Goal: Task Accomplishment & Management: Use online tool/utility

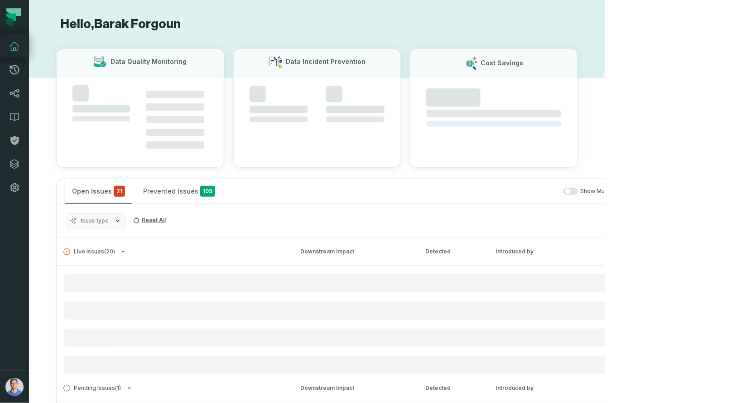
click at [21, 390] on img "button" at bounding box center [14, 387] width 18 height 18
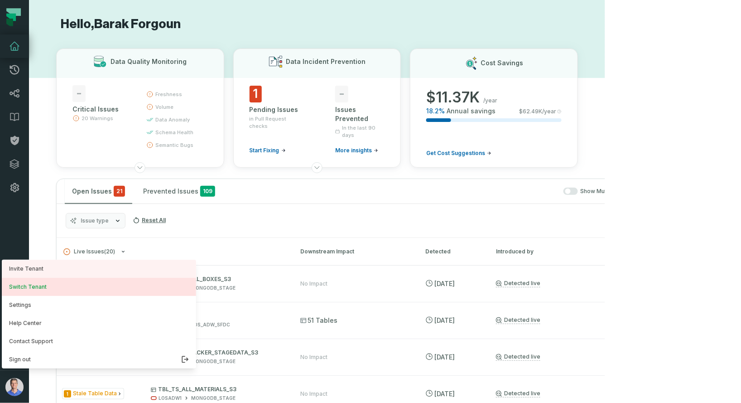
click at [50, 290] on button "Switch Tenant" at bounding box center [99, 287] width 194 height 18
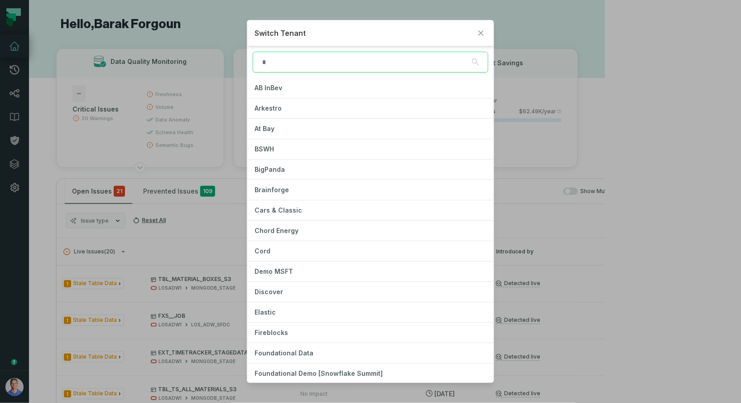
click at [361, 62] on input "search" at bounding box center [370, 62] width 235 height 21
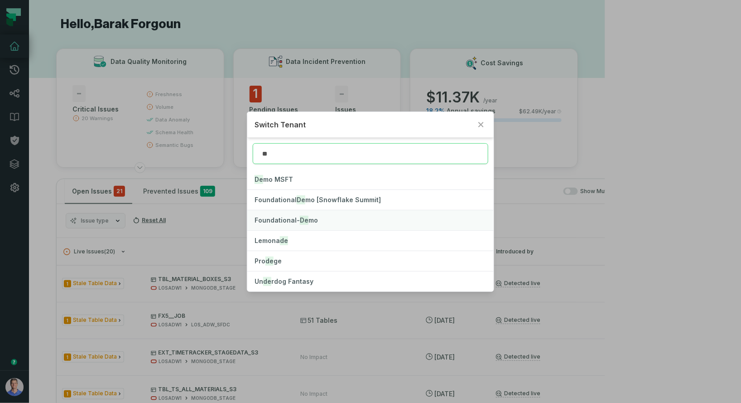
type input "**"
click at [283, 220] on span "Foundational- De mo" at bounding box center [286, 220] width 63 height 8
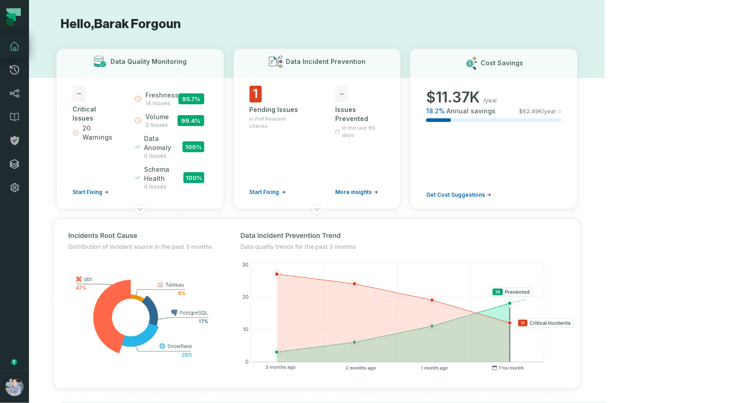
click at [15, 163] on icon at bounding box center [14, 164] width 11 height 11
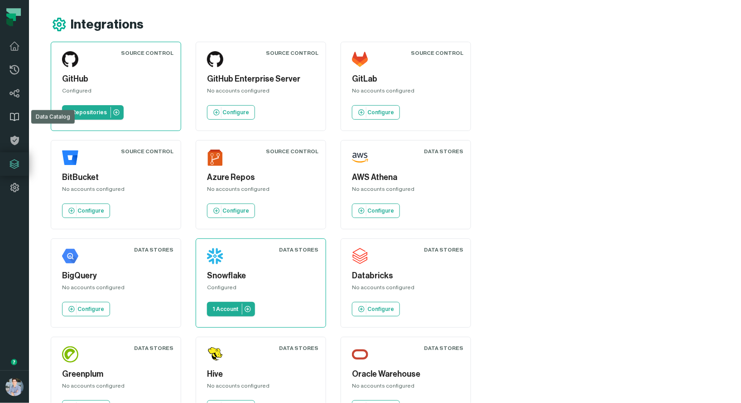
click at [16, 116] on icon at bounding box center [14, 116] width 11 height 11
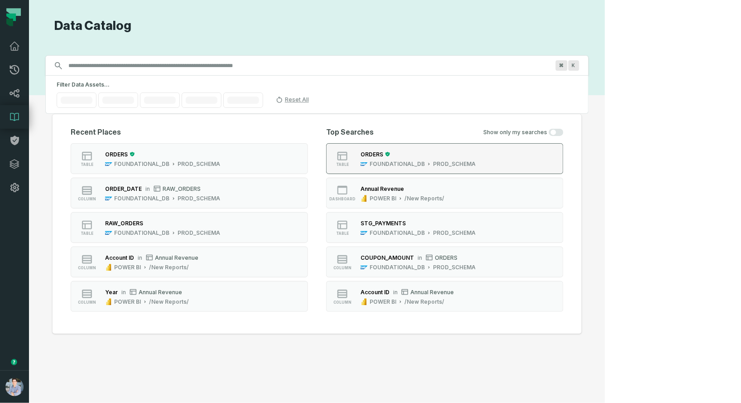
click at [383, 155] on div "ORDERS" at bounding box center [372, 154] width 23 height 7
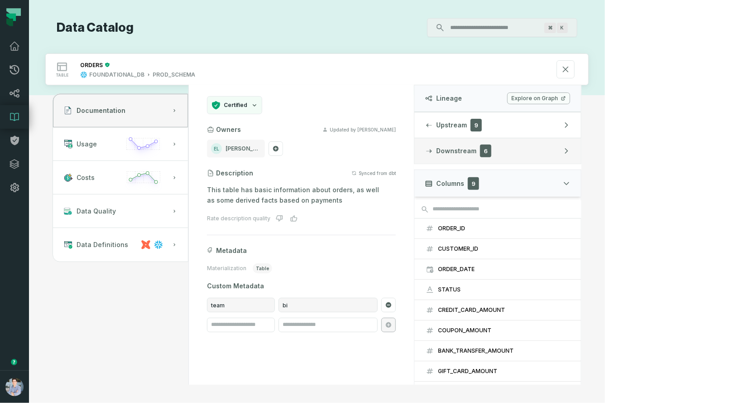
click at [581, 153] on button "Downstream 6" at bounding box center [498, 150] width 167 height 25
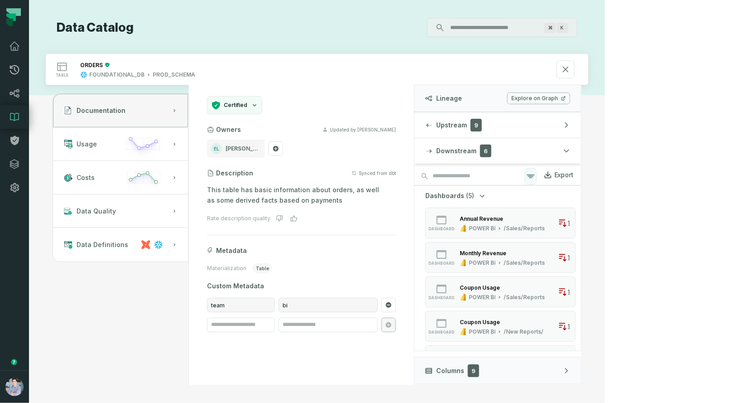
click at [535, 175] on icon "button" at bounding box center [530, 176] width 7 height 3
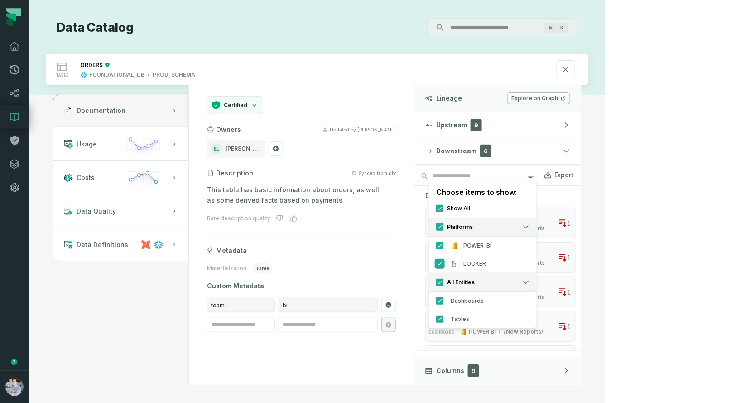
click at [444, 260] on button "LOOKER" at bounding box center [439, 263] width 7 height 7
click at [581, 207] on div "Dashboards (5) dashboard Annual Revenue POWER BI /Sales/Reports 1 dashboard Mon…" at bounding box center [498, 293] width 167 height 191
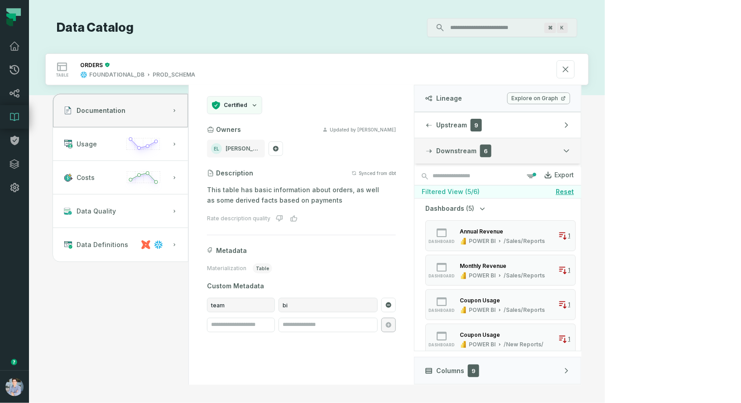
click at [581, 157] on button "Downstream 6" at bounding box center [498, 150] width 167 height 25
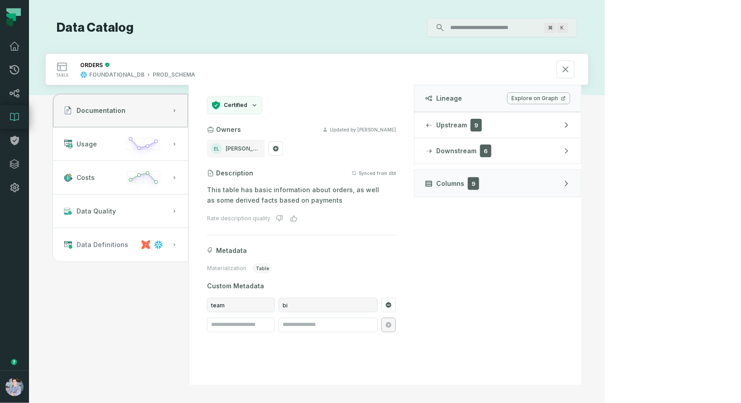
click at [188, 249] on button "Data Definitions" at bounding box center [120, 245] width 135 height 34
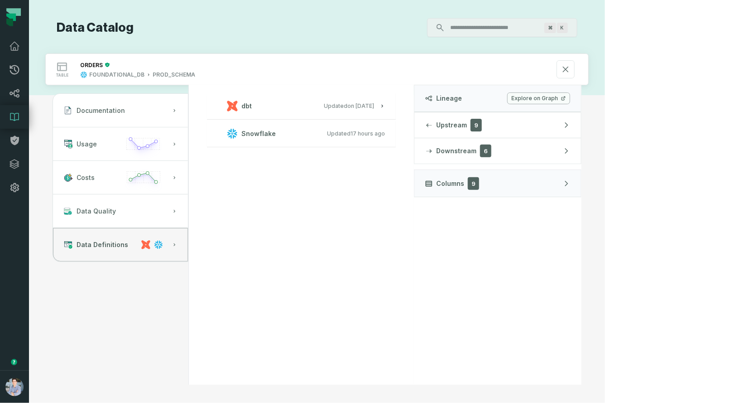
click at [396, 112] on h3 "dbt Updated 1/6/2025, 1:15:21 PM" at bounding box center [301, 105] width 189 height 27
click at [374, 105] on relative-time "1/6/2025, 1:15:21 PM" at bounding box center [361, 105] width 27 height 7
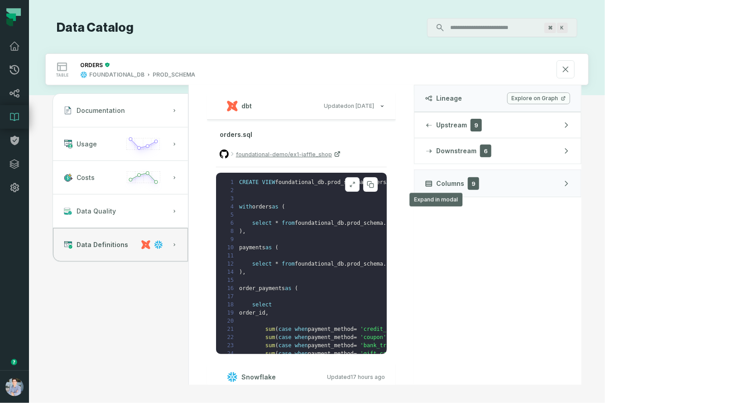
click at [356, 183] on icon at bounding box center [352, 184] width 6 height 7
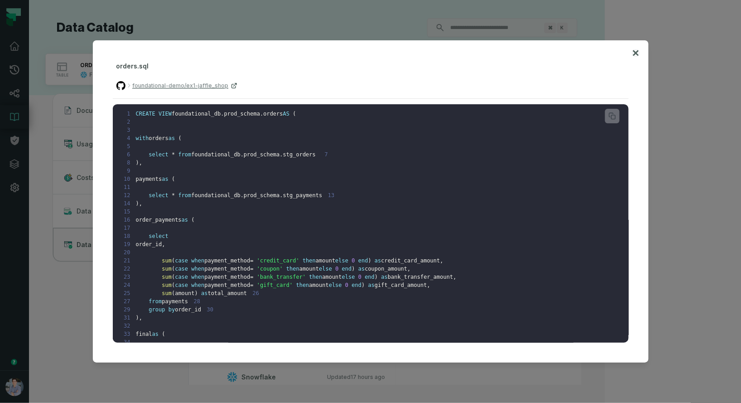
click at [638, 54] on icon at bounding box center [635, 52] width 5 height 5
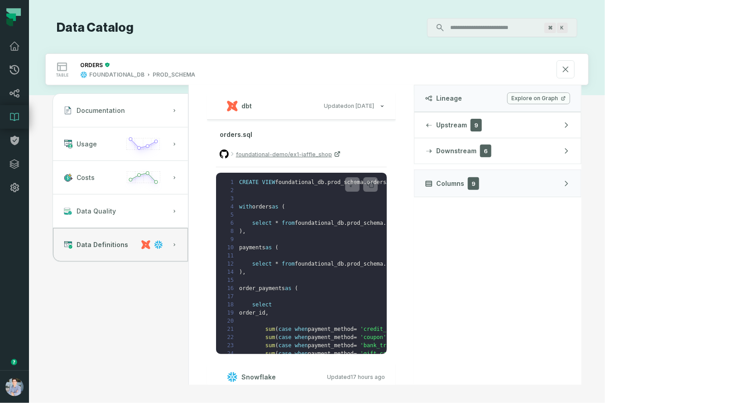
click at [570, 96] on link "Explore on Graph" at bounding box center [538, 98] width 63 height 12
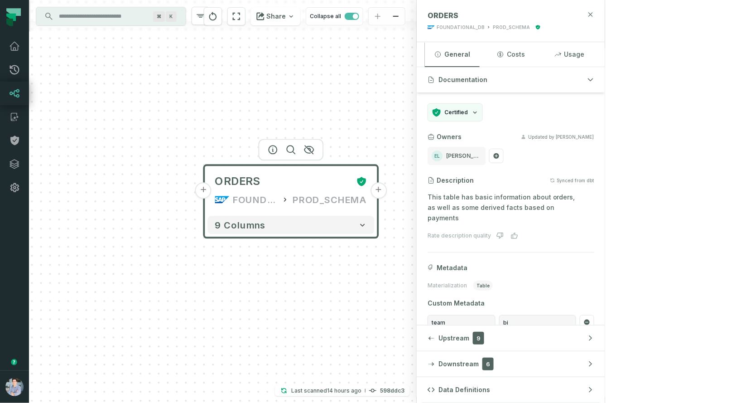
click at [594, 15] on icon "button" at bounding box center [590, 14] width 7 height 7
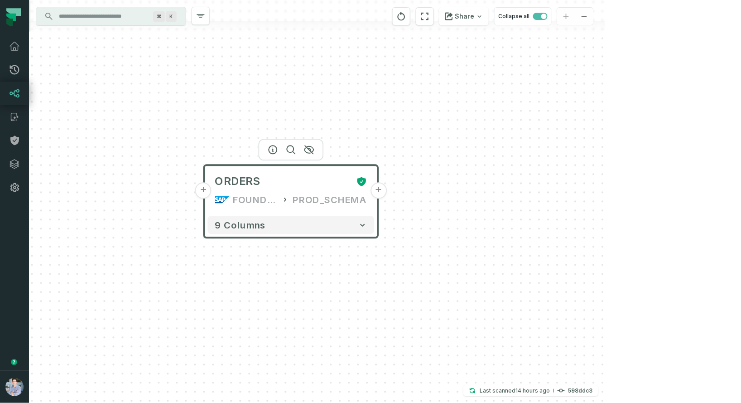
click at [381, 188] on button "+" at bounding box center [379, 191] width 16 height 16
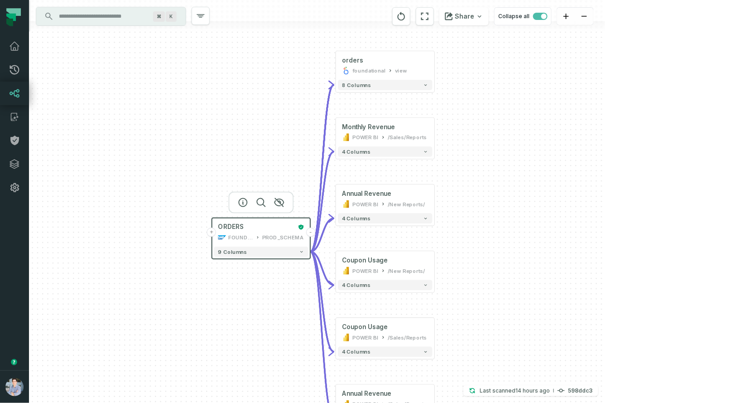
click at [214, 233] on button "+" at bounding box center [211, 231] width 9 height 9
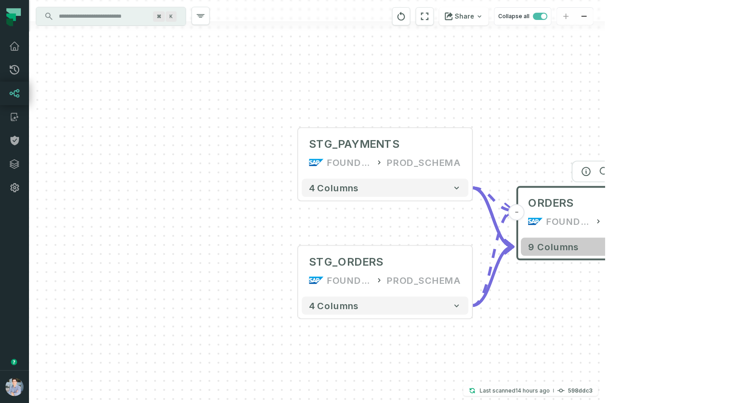
click at [681, 250] on button "9 columns" at bounding box center [605, 247] width 167 height 18
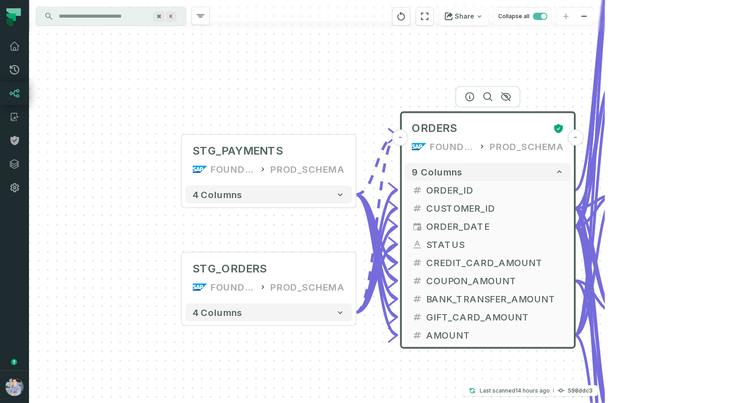
drag, startPoint x: 430, startPoint y: 171, endPoint x: 313, endPoint y: 96, distance: 138.4
click at [313, 96] on div "+ STG_PAYMENTS FOUNDATIONAL_DB PROD_SCHEMA + 4 columns + STG_ORDERS FOUNDATIONA…" at bounding box center [317, 201] width 576 height 403
click at [430, 209] on span "CUSTOMER_ID" at bounding box center [496, 209] width 138 height 14
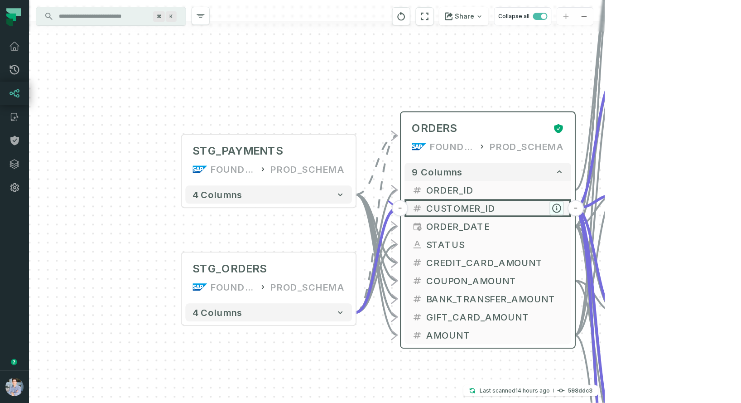
click at [558, 205] on icon "button" at bounding box center [557, 208] width 8 height 8
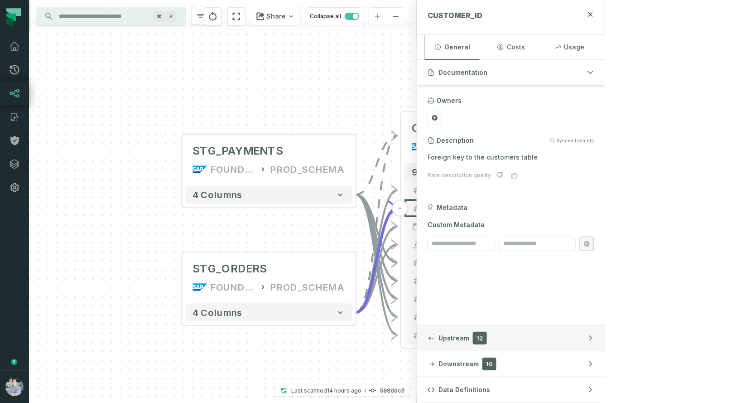
click at [605, 348] on button "Upstream 12" at bounding box center [511, 337] width 188 height 25
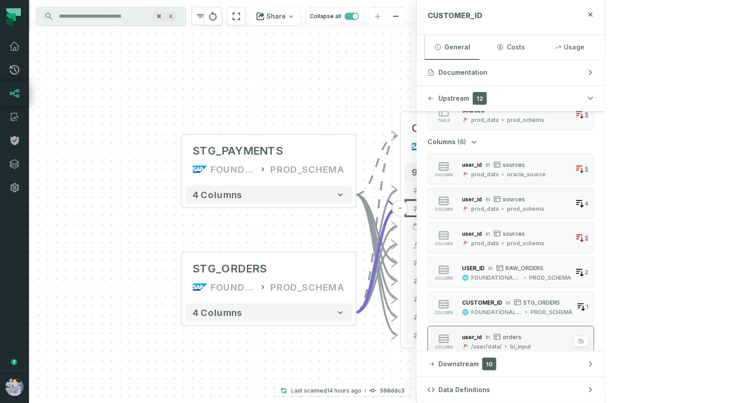
scroll to position [236, 0]
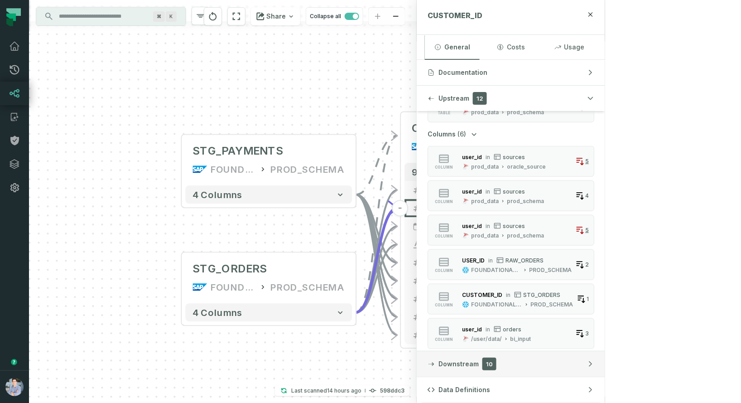
click at [497, 370] on span "10" at bounding box center [490, 364] width 14 height 13
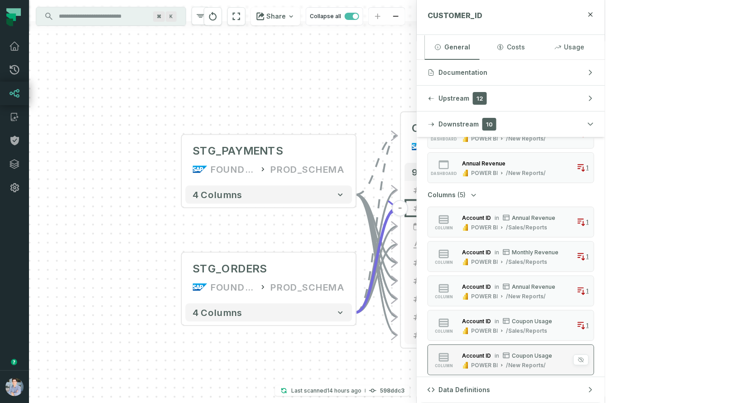
scroll to position [167, 0]
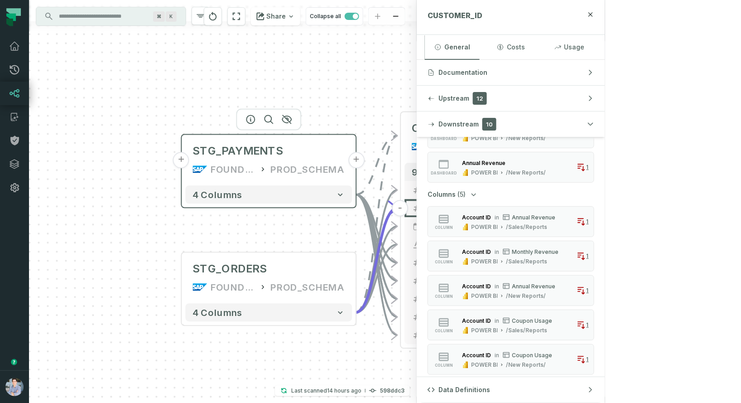
click at [184, 162] on button "+" at bounding box center [181, 160] width 16 height 16
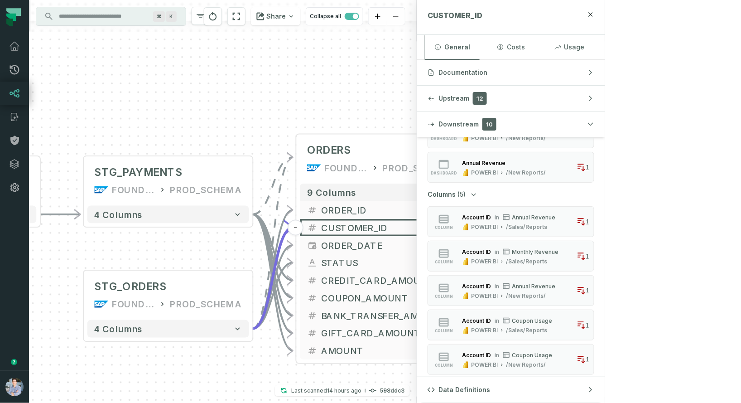
drag, startPoint x: 362, startPoint y: 81, endPoint x: 153, endPoint y: 68, distance: 209.8
click at [76, 73] on div "+ RAW_PAYMENTS FOUNDATIONAL_DB PROD_SCHEMA - 4 columns - STG_PAYMENTS FOUNDATIO…" at bounding box center [223, 201] width 388 height 403
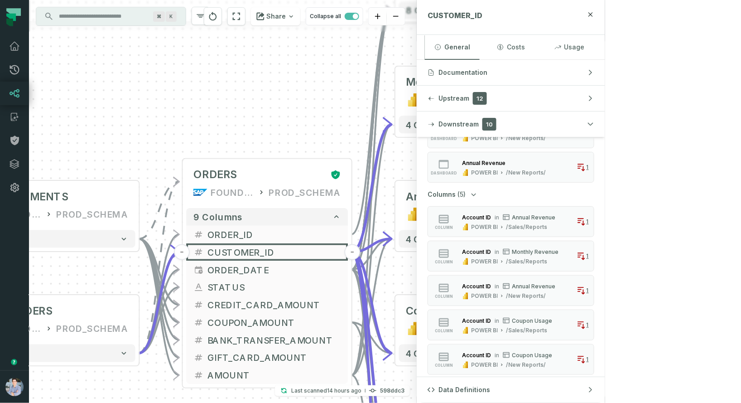
drag, startPoint x: 362, startPoint y: 69, endPoint x: 268, endPoint y: 95, distance: 96.9
click at [266, 96] on div "+ RAW_PAYMENTS FOUNDATIONAL_DB PROD_SCHEMA - 4 columns - STG_PAYMENTS FOUNDATIO…" at bounding box center [223, 201] width 388 height 403
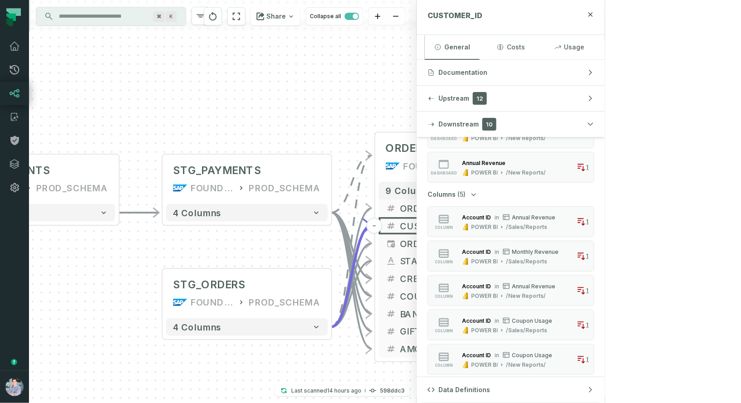
drag, startPoint x: 246, startPoint y: 117, endPoint x: 438, endPoint y: 91, distance: 194.4
click at [417, 91] on div "+ RAW_PAYMENTS FOUNDATIONAL_DB PROD_SCHEMA - 4 columns - STG_PAYMENTS FOUNDATIO…" at bounding box center [223, 201] width 388 height 403
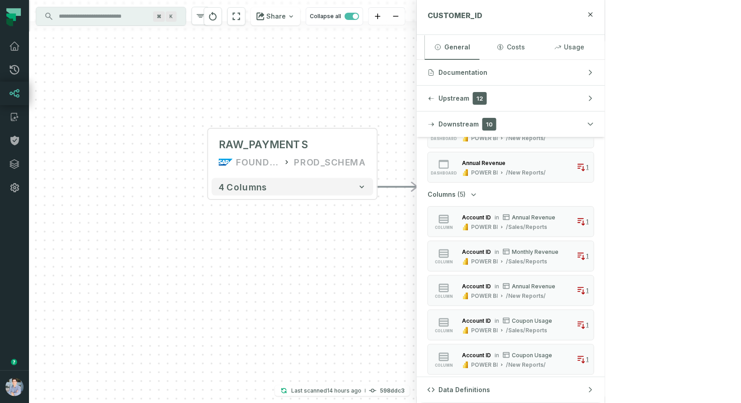
drag, startPoint x: 287, startPoint y: 114, endPoint x: 529, endPoint y: 87, distance: 243.4
click at [417, 87] on div "+ RAW_PAYMENTS FOUNDATIONAL_DB PROD_SCHEMA - 4 columns - STG_PAYMENTS FOUNDATIO…" at bounding box center [223, 201] width 388 height 403
click at [209, 153] on button "+" at bounding box center [208, 153] width 16 height 16
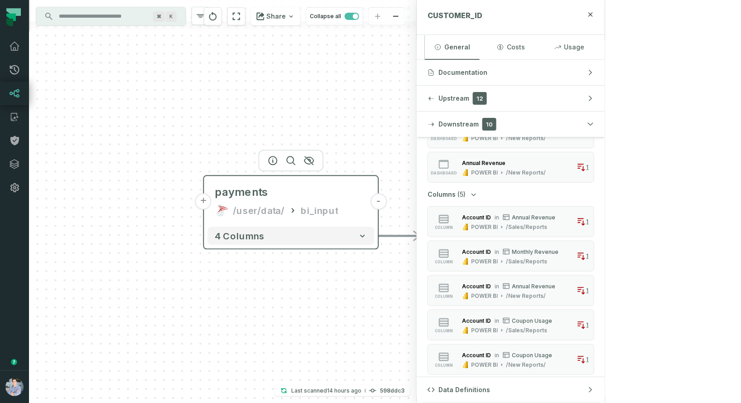
click at [204, 200] on button "+" at bounding box center [203, 201] width 16 height 16
click at [203, 201] on button "+" at bounding box center [203, 201] width 16 height 16
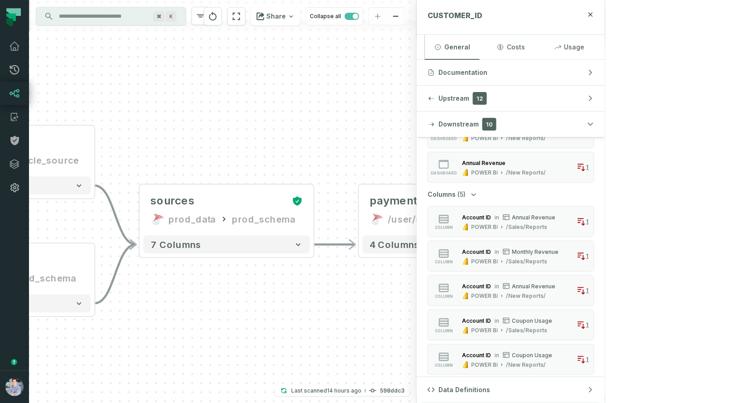
drag, startPoint x: 478, startPoint y: 157, endPoint x: 181, endPoint y: 159, distance: 296.4
click at [181, 159] on div "sources prod_data oracle_source - 7 columns sources prod_data prod_schema - 7 c…" at bounding box center [223, 201] width 388 height 403
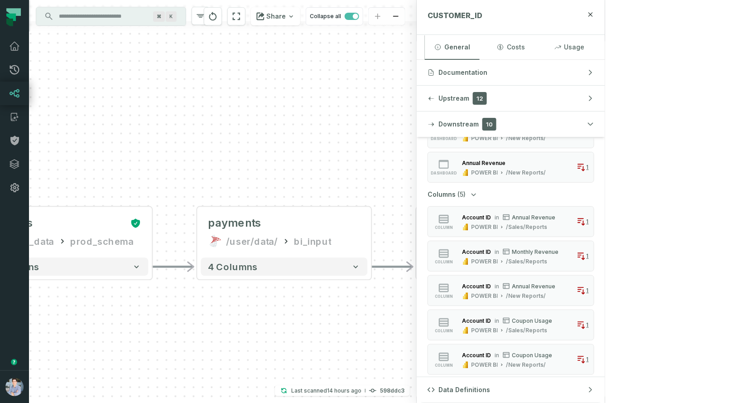
drag, startPoint x: 483, startPoint y: 129, endPoint x: 328, endPoint y: 146, distance: 155.5
click at [328, 146] on div "sources prod_data oracle_source - 7 columns sources prod_data prod_schema - 7 c…" at bounding box center [223, 201] width 388 height 403
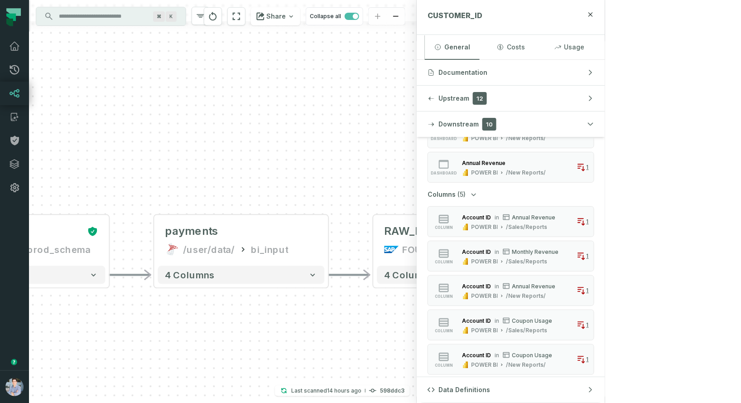
drag, startPoint x: 418, startPoint y: 121, endPoint x: 342, endPoint y: 125, distance: 76.2
click at [342, 125] on div "sources prod_data oracle_source - 7 columns sources prod_data prod_schema - 7 c…" at bounding box center [223, 201] width 388 height 403
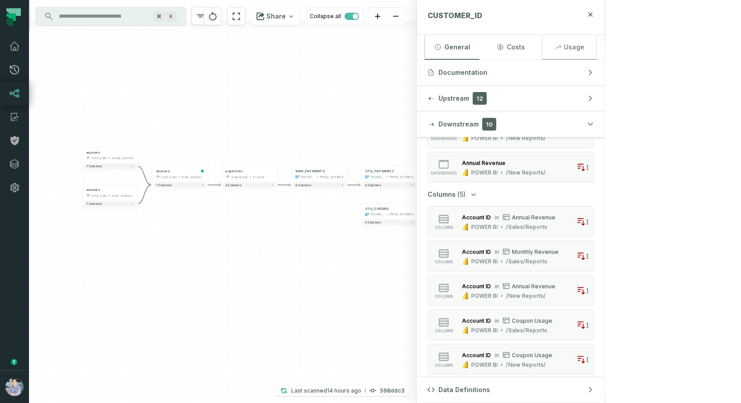
click at [597, 43] on button "Usage" at bounding box center [569, 47] width 55 height 24
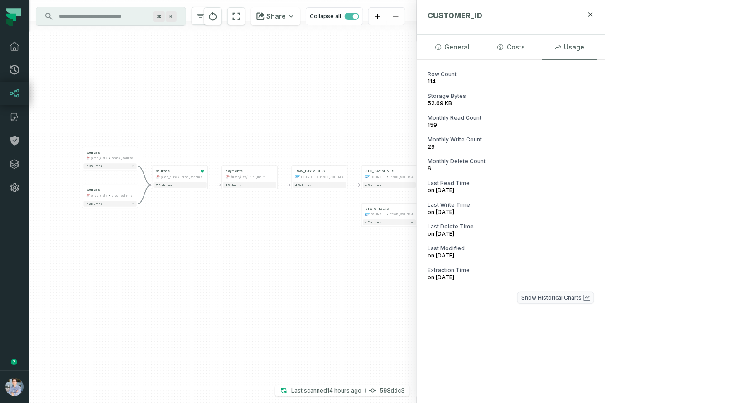
click at [594, 294] on button "Show Historical Charts" at bounding box center [555, 298] width 77 height 12
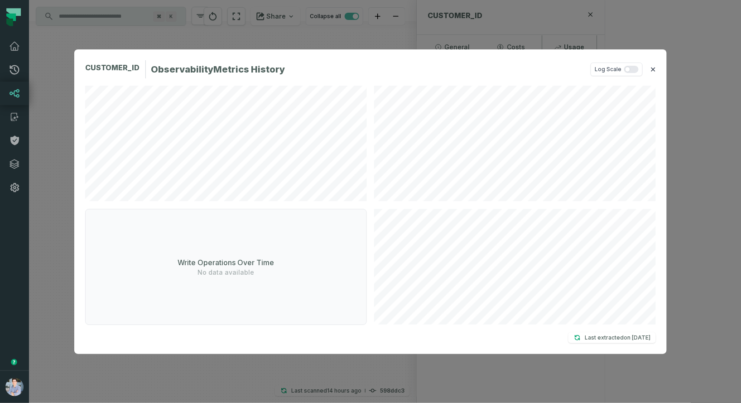
click at [652, 66] on button "✕" at bounding box center [653, 69] width 6 height 11
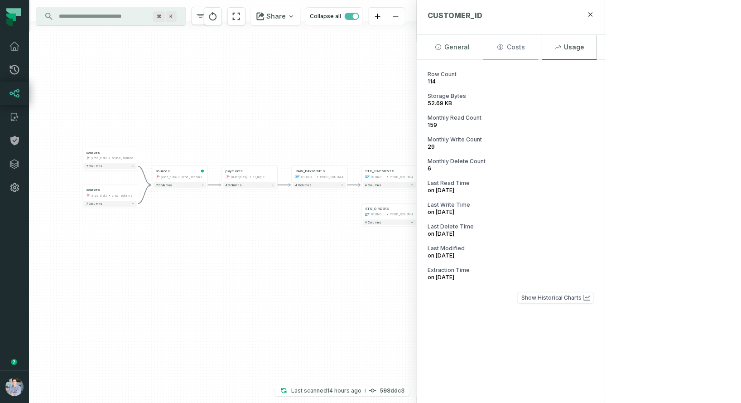
click at [538, 53] on button "Costs" at bounding box center [510, 47] width 55 height 24
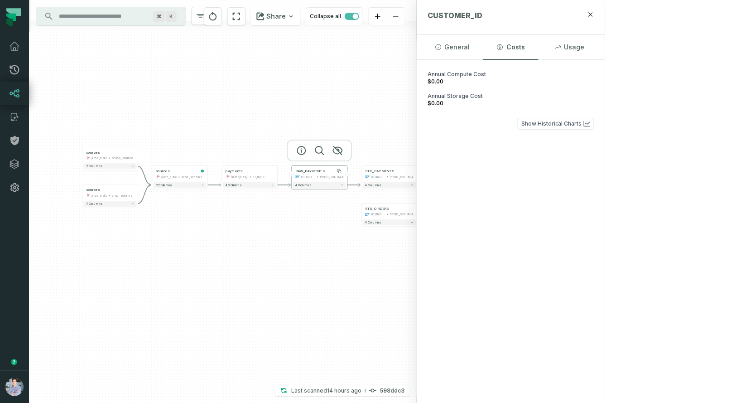
click at [319, 173] on div "RAW_PAYMENTS" at bounding box center [309, 171] width 29 height 5
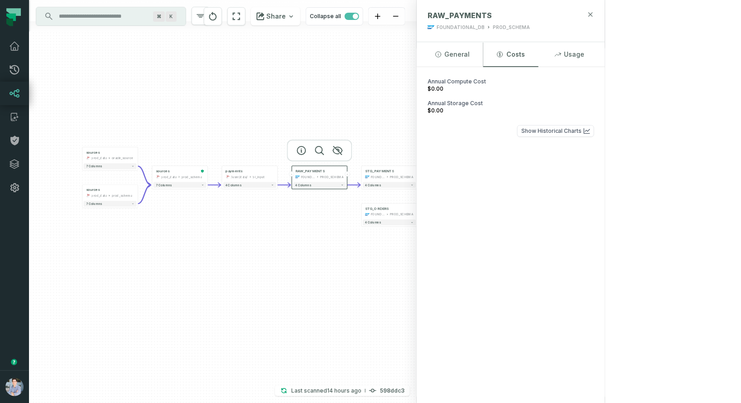
click at [593, 15] on icon "button" at bounding box center [591, 14] width 4 height 4
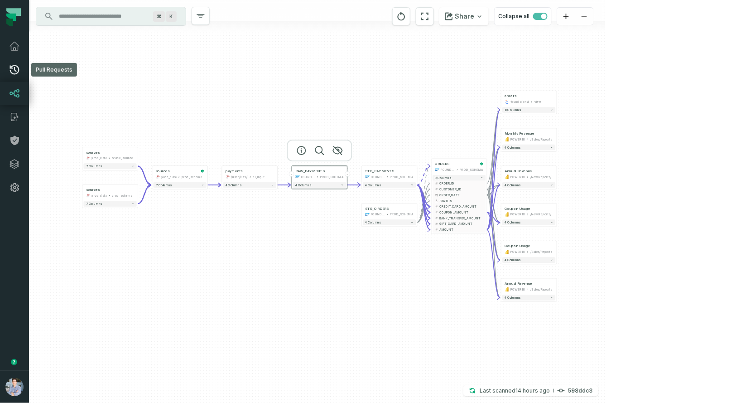
click at [13, 67] on icon at bounding box center [14, 69] width 11 height 11
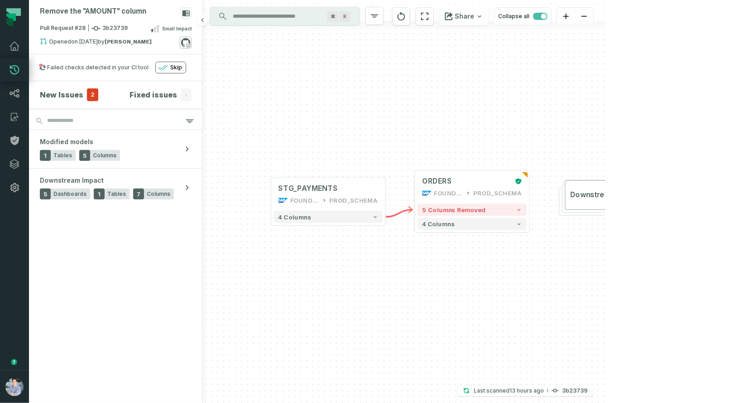
click at [183, 40] on icon at bounding box center [185, 42] width 9 height 9
click at [516, 210] on button "5 columns removed" at bounding box center [473, 210] width 110 height 12
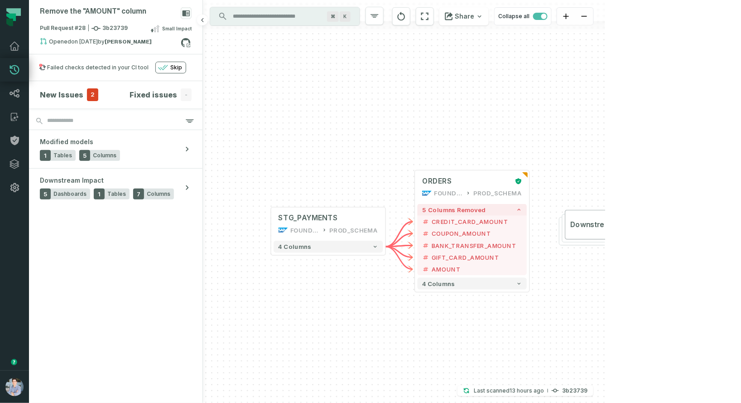
click at [59, 92] on h4 "New Issues" at bounding box center [61, 94] width 43 height 11
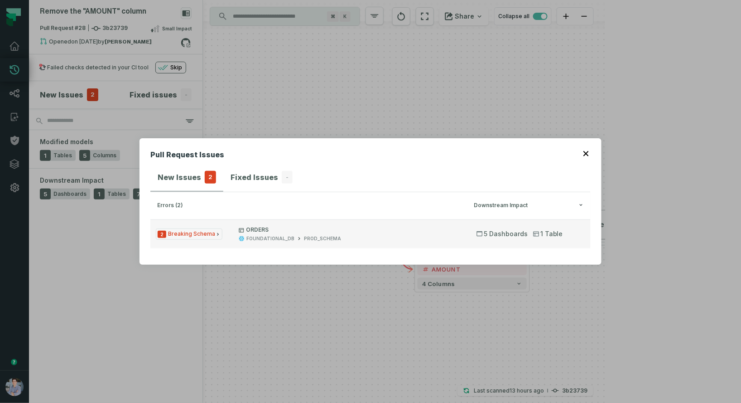
click at [553, 237] on span "1 Table" at bounding box center [548, 233] width 30 height 9
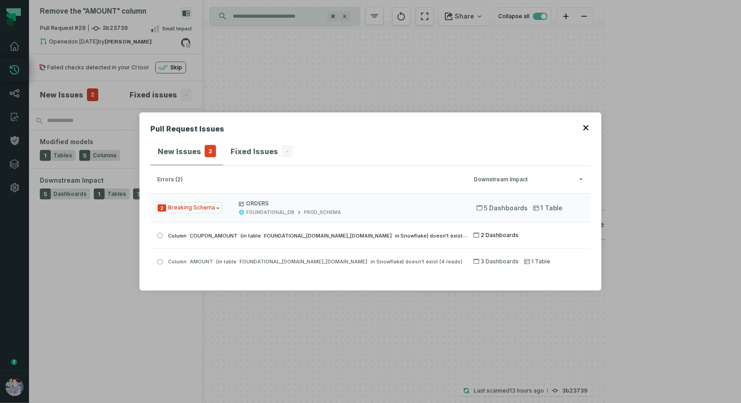
click at [431, 244] on button "Column `COUPON_AMOUNT` (in table `FOUNDATIONAL_[DOMAIN_NAME]_[DOMAIN_NAME]` in …" at bounding box center [371, 235] width 439 height 26
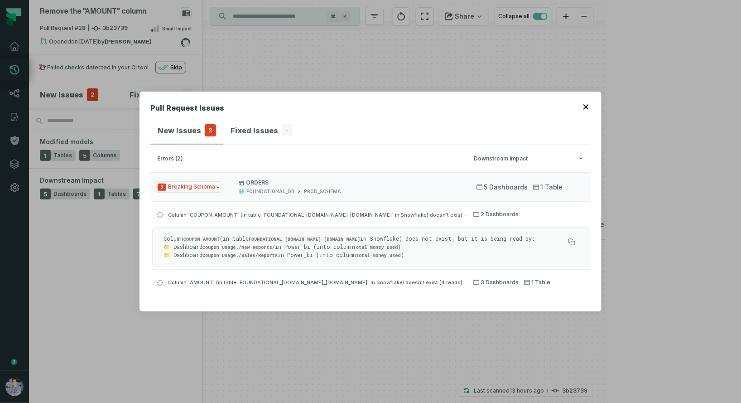
click at [590, 104] on button "button" at bounding box center [587, 105] width 7 height 7
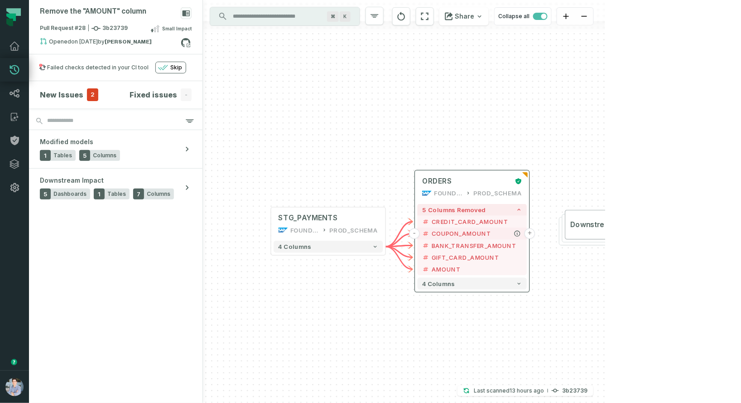
click at [528, 232] on button "+" at bounding box center [530, 233] width 11 height 11
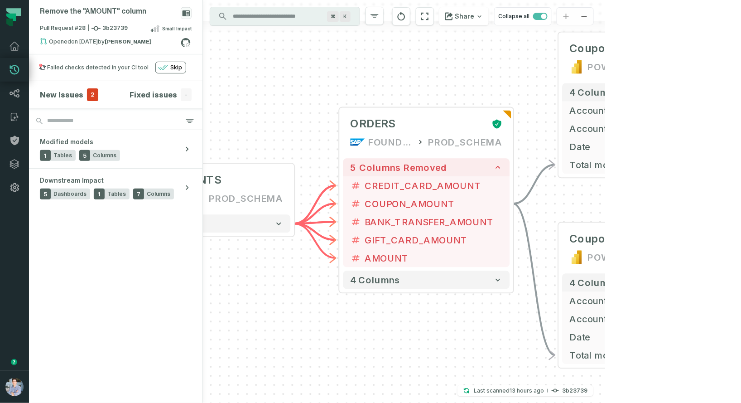
drag, startPoint x: 307, startPoint y: 126, endPoint x: 480, endPoint y: 31, distance: 198.1
click at [480, 31] on div "+ Coupon Usage POWER BI /New Reports/ 4 columns + Account ID + Account Name + D…" at bounding box center [404, 201] width 402 height 403
click at [14, 51] on icon at bounding box center [14, 46] width 11 height 11
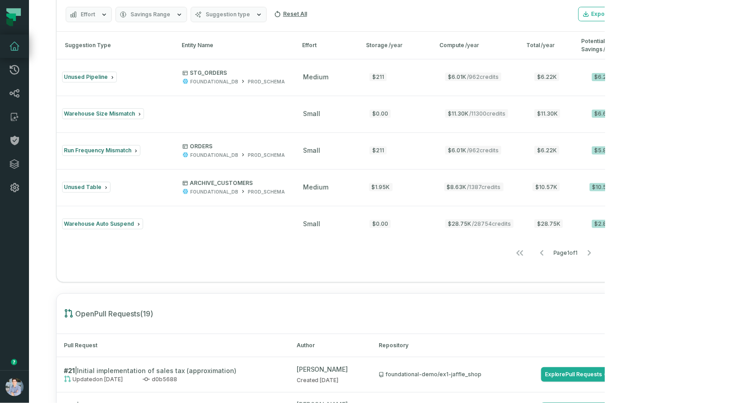
scroll to position [1167, 0]
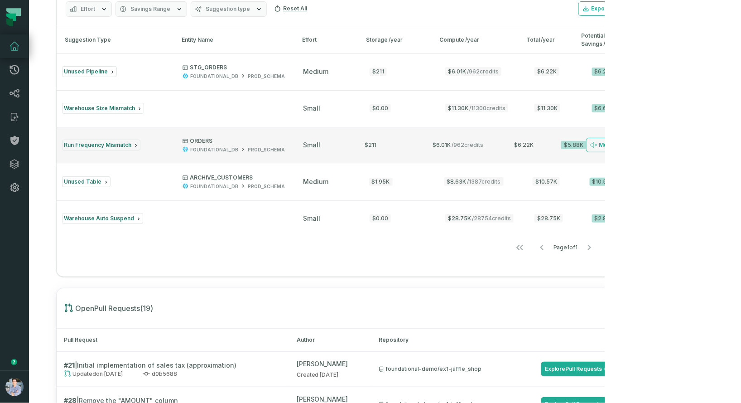
click at [169, 163] on button "Run Frequency Mismatch ORDERS FOUNDATIONAL_DB PROD_SCHEMA small $211 $6.01K / 9…" at bounding box center [340, 145] width 566 height 36
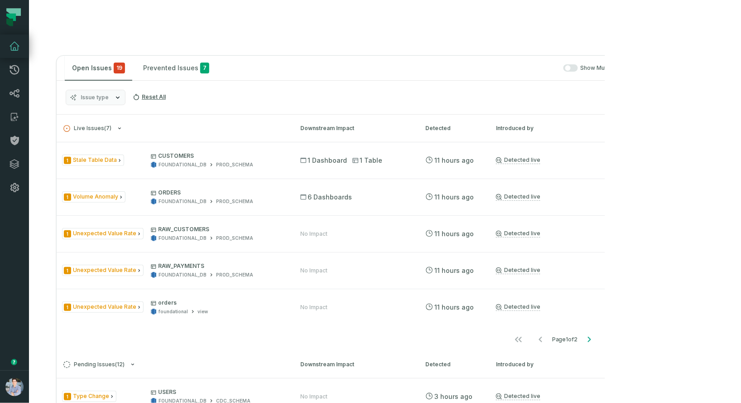
scroll to position [302, 0]
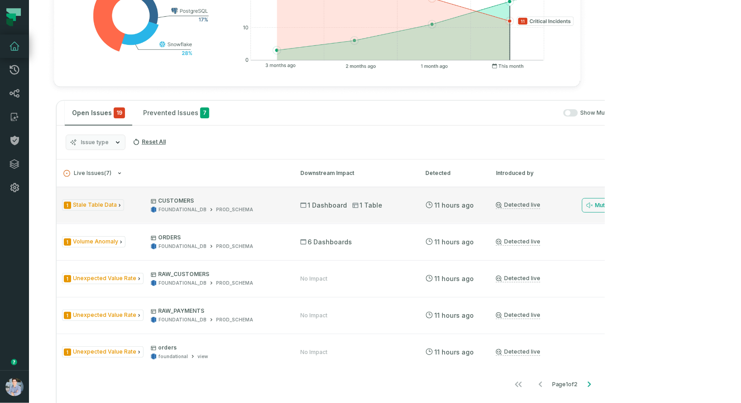
click at [147, 213] on div "1 Stale Table Data CUSTOMERS FOUNDATIONAL_DB PROD_SCHEMA" at bounding box center [173, 205] width 222 height 16
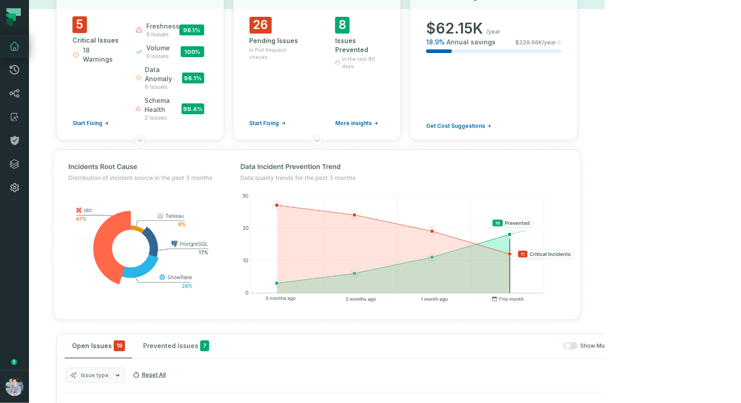
scroll to position [0, 0]
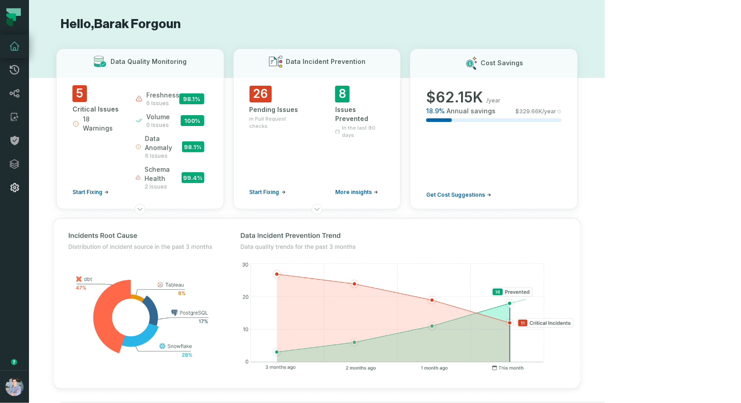
click at [9, 188] on icon at bounding box center [14, 187] width 11 height 11
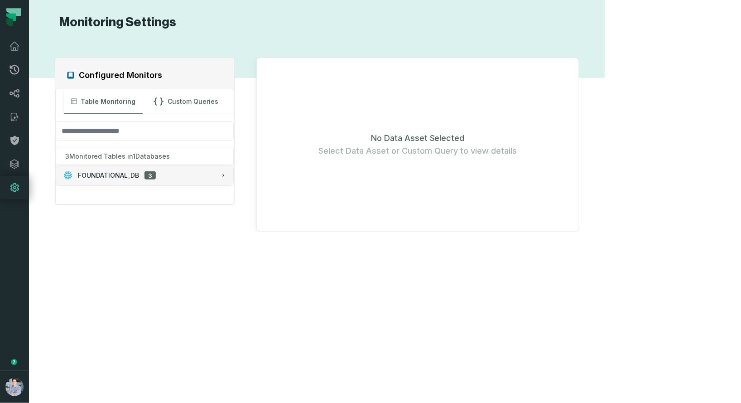
click at [195, 172] on div "FOUNDATIONAL_DB 3" at bounding box center [144, 175] width 163 height 9
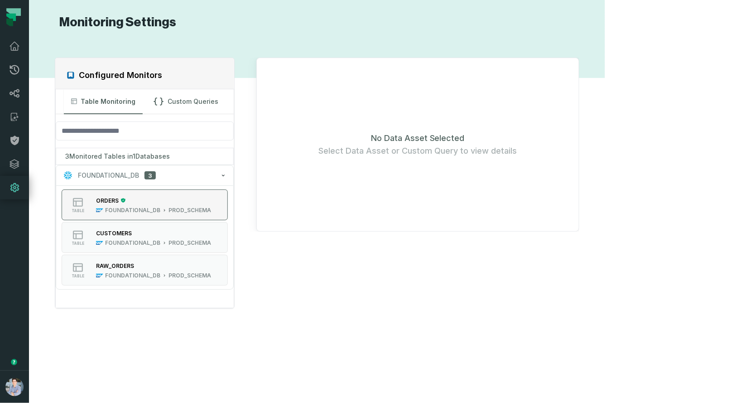
click at [174, 207] on div "PROD_SCHEMA" at bounding box center [190, 210] width 43 height 7
click at [184, 203] on div "ORDERS" at bounding box center [153, 200] width 115 height 9
click at [186, 233] on div "CUSTOMERS" at bounding box center [153, 232] width 115 height 9
click at [190, 210] on div "PROD_SCHEMA" at bounding box center [190, 210] width 43 height 7
click at [132, 173] on span "FOUNDATIONAL_DB" at bounding box center [108, 175] width 61 height 9
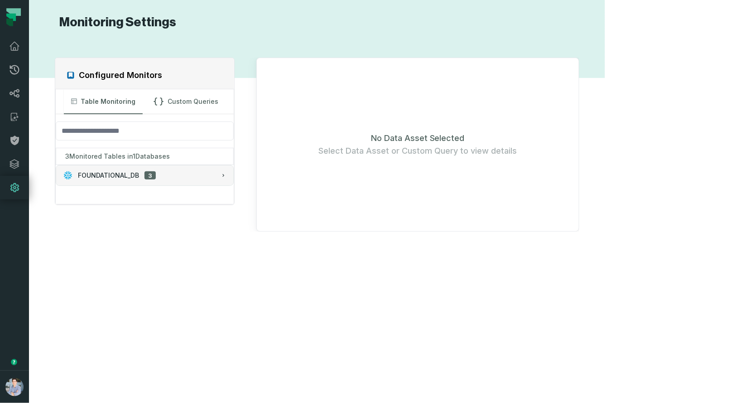
click at [135, 174] on span "FOUNDATIONAL_DB" at bounding box center [108, 175] width 61 height 9
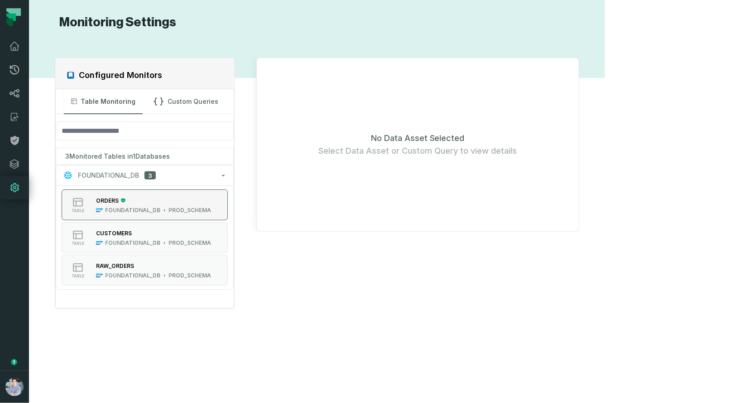
click at [155, 209] on div "FOUNDATIONAL_DB" at bounding box center [132, 210] width 55 height 7
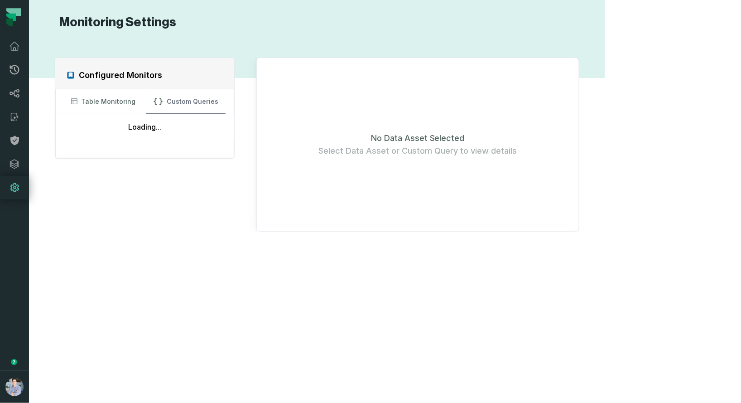
drag, startPoint x: 229, startPoint y: 103, endPoint x: 211, endPoint y: 101, distance: 18.7
click at [225, 103] on button "Custom Queries" at bounding box center [185, 101] width 79 height 24
click at [126, 108] on button "Table Monitoring" at bounding box center [103, 101] width 79 height 24
click at [225, 108] on button "Custom Queries" at bounding box center [185, 101] width 79 height 24
click at [181, 178] on button "Add Custom Query" at bounding box center [144, 184] width 86 height 18
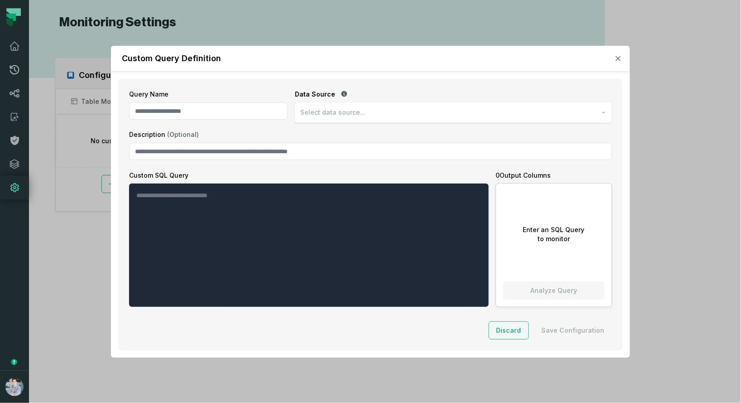
click at [616, 59] on icon "button" at bounding box center [618, 58] width 5 height 5
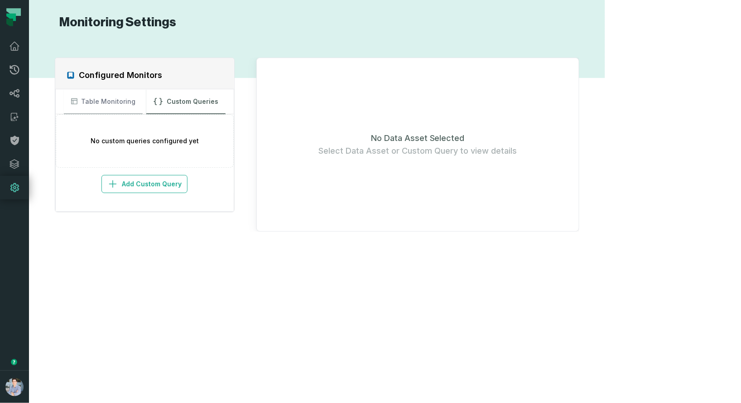
click at [93, 93] on button "Table Monitoring" at bounding box center [103, 101] width 79 height 24
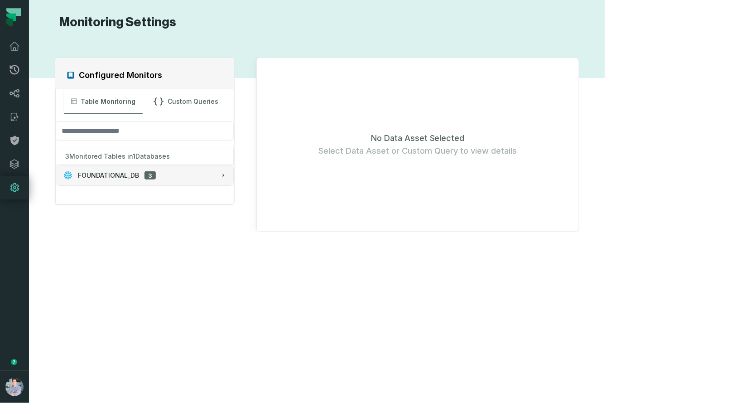
click at [126, 174] on span "FOUNDATIONAL_DB" at bounding box center [108, 175] width 61 height 9
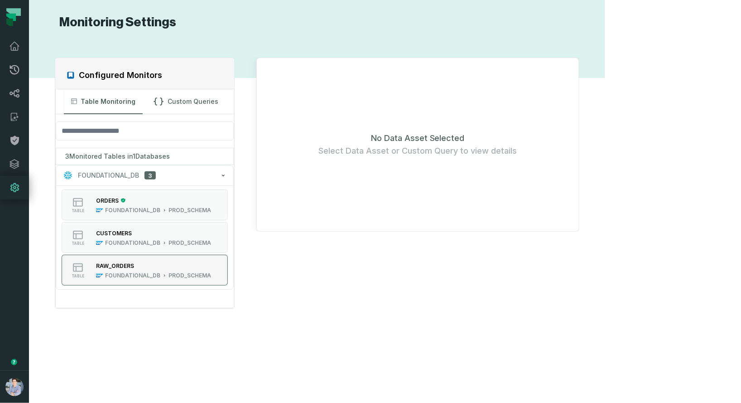
click at [99, 274] on div "RAW_ORDERS FOUNDATIONAL_DB PROD_SCHEMA" at bounding box center [153, 270] width 122 height 18
click at [106, 250] on button "table CUSTOMERS FOUNDATIONAL_DB PROD_SCHEMA" at bounding box center [145, 237] width 166 height 31
click at [294, 48] on div "Configured Monitors Table Monitoring Custom Queries 3 Monitored Tables in 1 Dat…" at bounding box center [317, 216] width 558 height 351
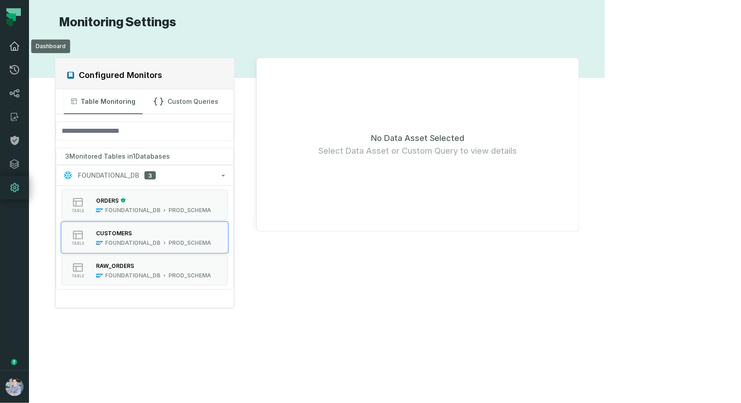
click at [11, 50] on icon at bounding box center [14, 46] width 9 height 8
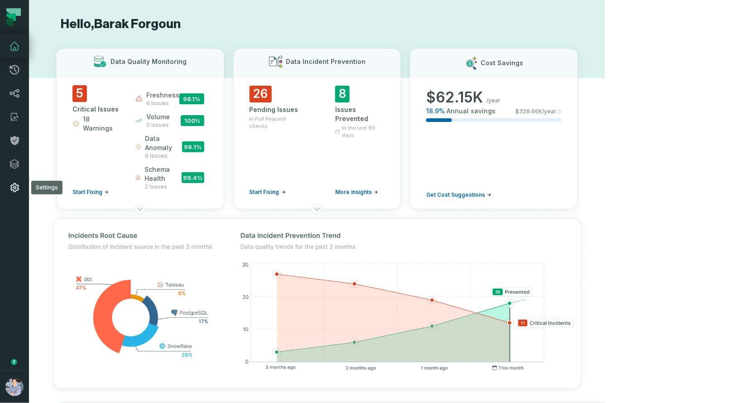
click at [11, 187] on icon at bounding box center [14, 187] width 9 height 9
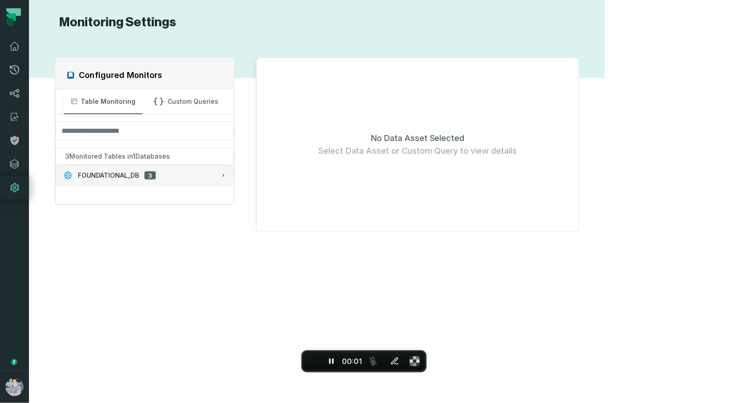
click at [153, 168] on button "FOUNDATIONAL_DB 3" at bounding box center [144, 175] width 177 height 20
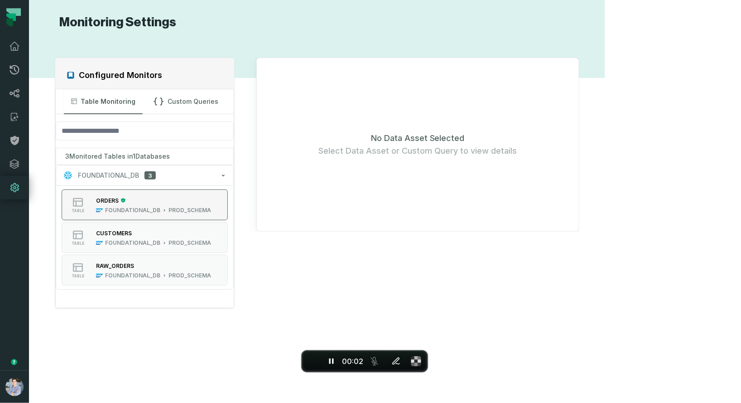
click at [177, 199] on div "ORDERS" at bounding box center [153, 200] width 115 height 9
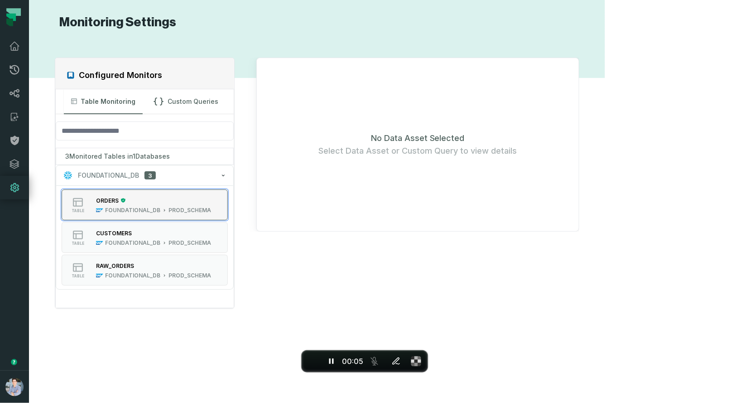
click at [177, 199] on div "ORDERS" at bounding box center [153, 200] width 115 height 9
click at [183, 239] on div "PROD_SCHEMA" at bounding box center [190, 242] width 43 height 7
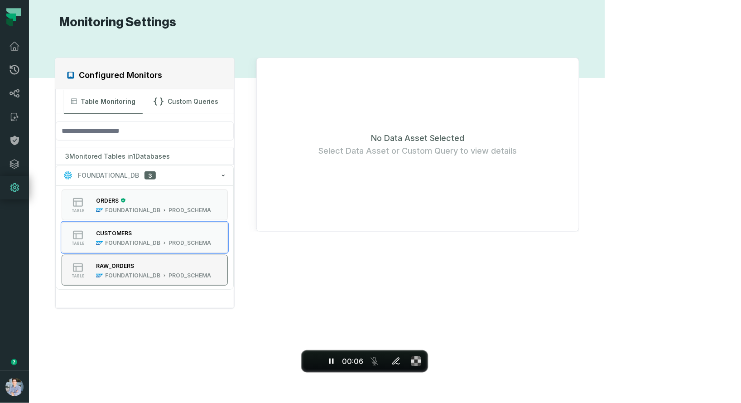
click at [180, 263] on div "RAW_ORDERS" at bounding box center [153, 265] width 115 height 9
click at [179, 263] on div "RAW_ORDERS" at bounding box center [153, 265] width 115 height 9
click at [216, 103] on button "Custom Queries" at bounding box center [185, 101] width 79 height 24
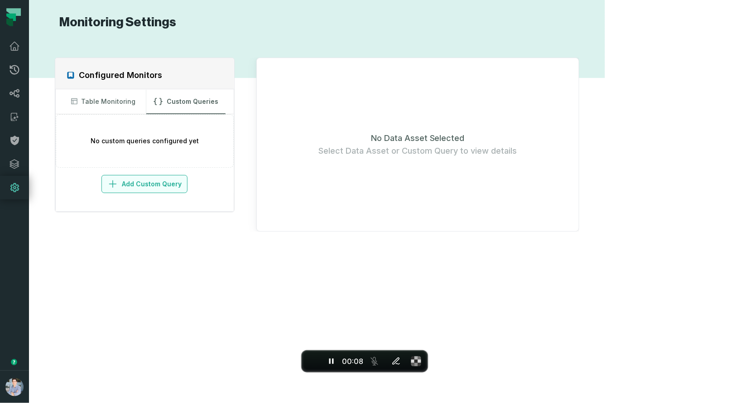
click at [170, 181] on button "Add Custom Query" at bounding box center [144, 184] width 86 height 18
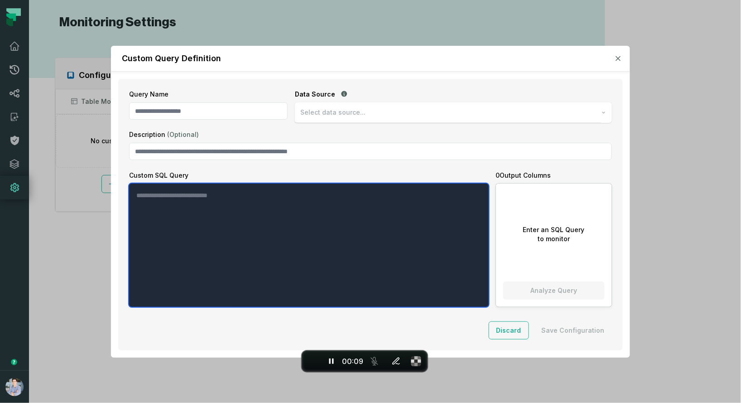
click at [330, 235] on textarea "Custom SQL Query" at bounding box center [308, 245] width 359 height 123
type textarea "***"
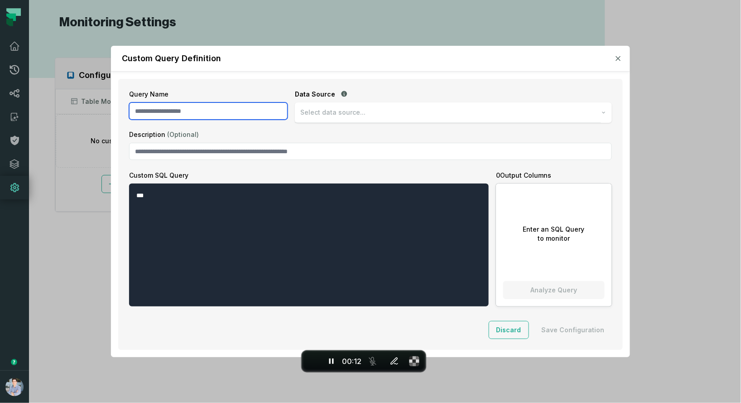
click at [188, 110] on input "Query Name" at bounding box center [208, 110] width 159 height 17
type input "*"
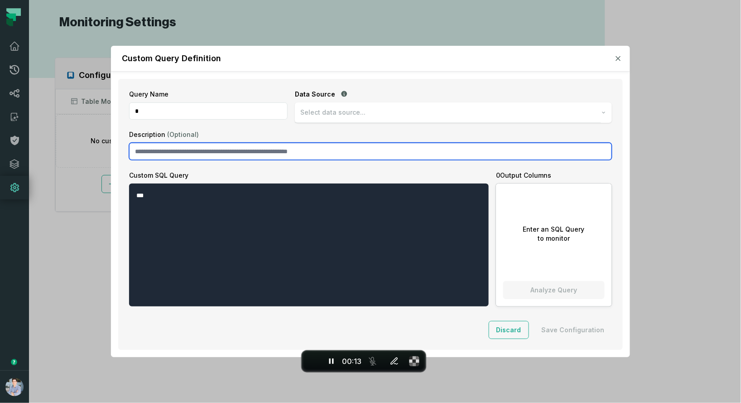
click at [201, 146] on input "Description (Optional)" at bounding box center [370, 151] width 483 height 17
type input "*"
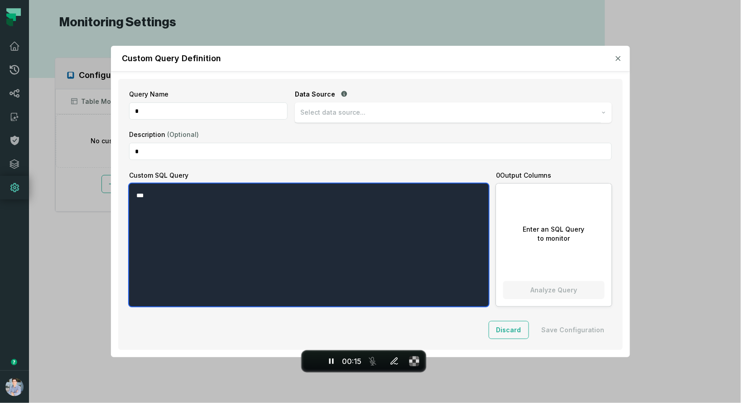
click at [420, 203] on textarea "***" at bounding box center [309, 245] width 360 height 123
click at [461, 245] on textarea "***" at bounding box center [309, 245] width 360 height 123
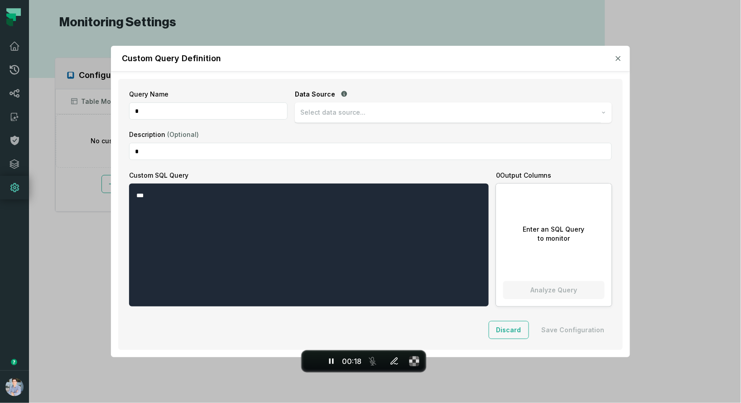
click at [615, 55] on button "button" at bounding box center [618, 58] width 9 height 9
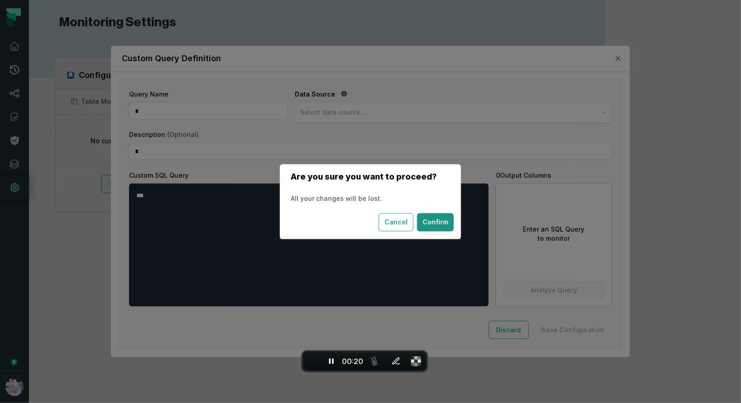
click at [425, 220] on button "Confirm" at bounding box center [435, 222] width 37 height 18
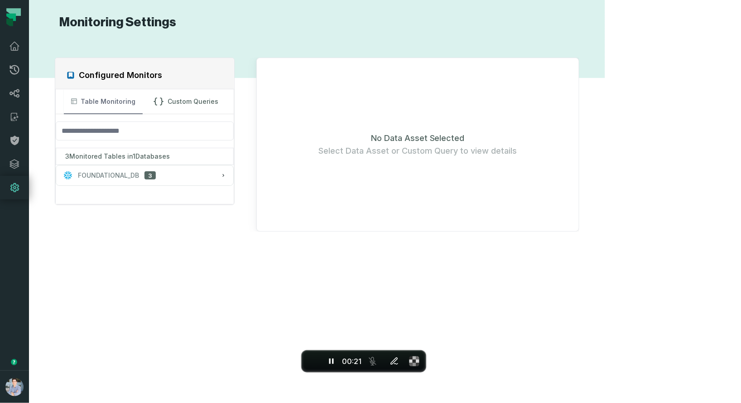
click at [143, 100] on button "Table Monitoring" at bounding box center [103, 101] width 79 height 24
click at [141, 168] on button "FOUNDATIONAL_DB 3" at bounding box center [144, 175] width 177 height 20
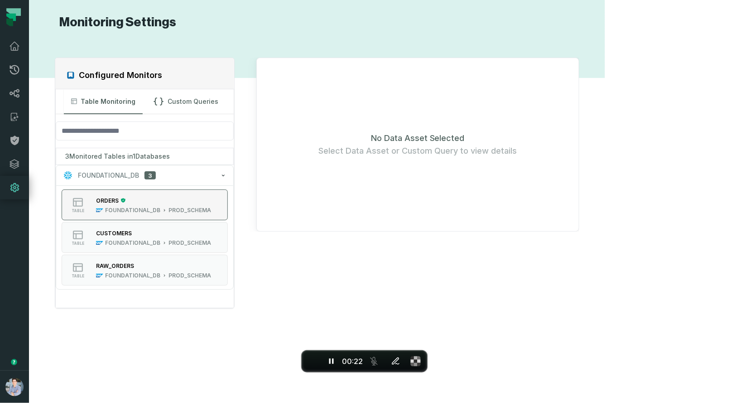
click at [162, 198] on div "ORDERS" at bounding box center [153, 200] width 115 height 9
click at [318, 362] on button "End recording" at bounding box center [312, 361] width 16 height 16
